Goal: Task Accomplishment & Management: Manage account settings

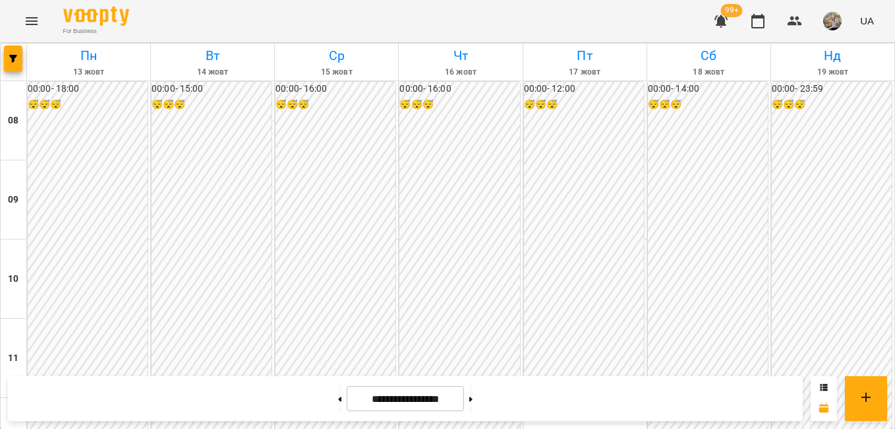
scroll to position [560, 0]
